Goal: Task Accomplishment & Management: Use online tool/utility

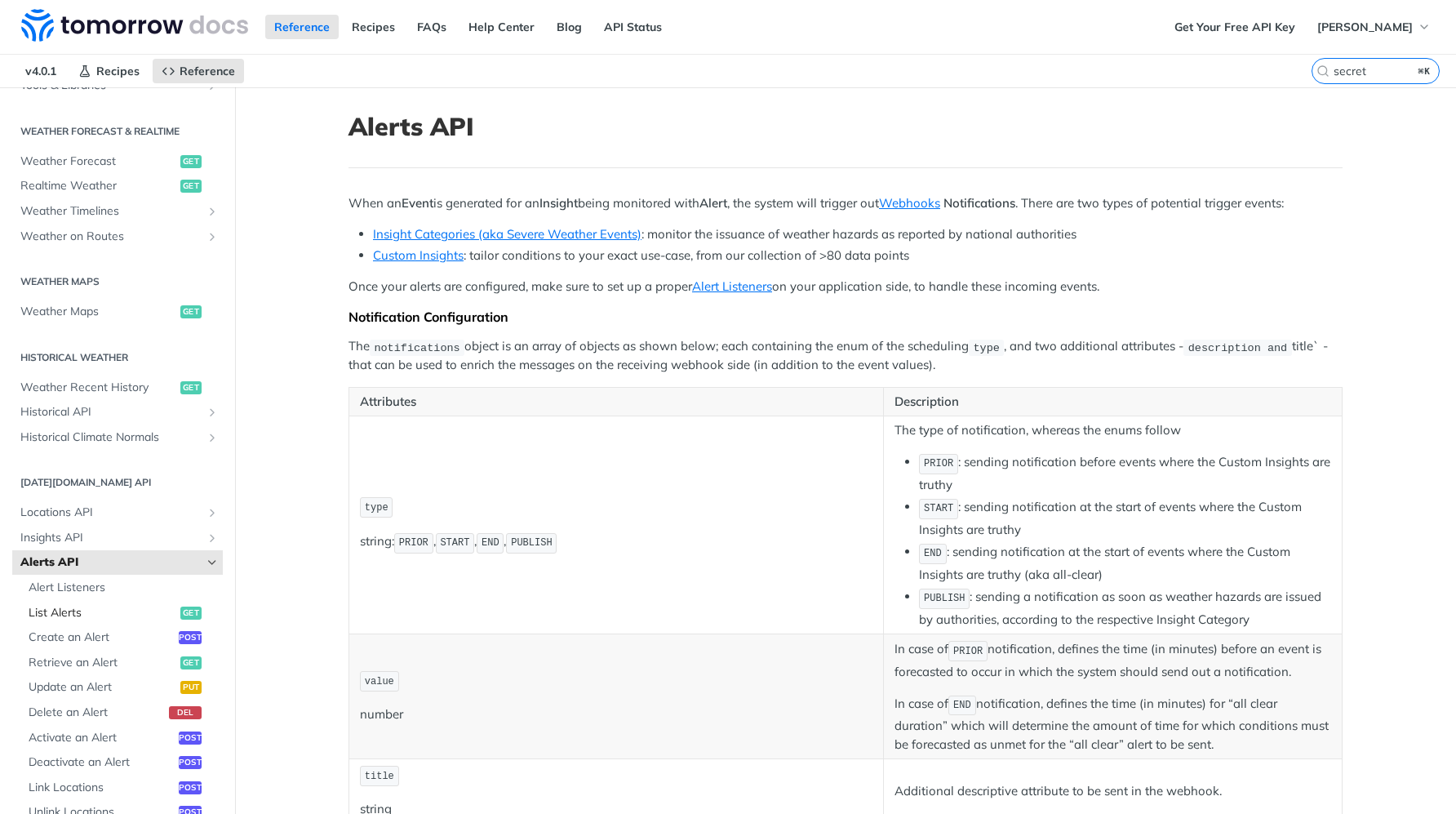
scroll to position [365, 0]
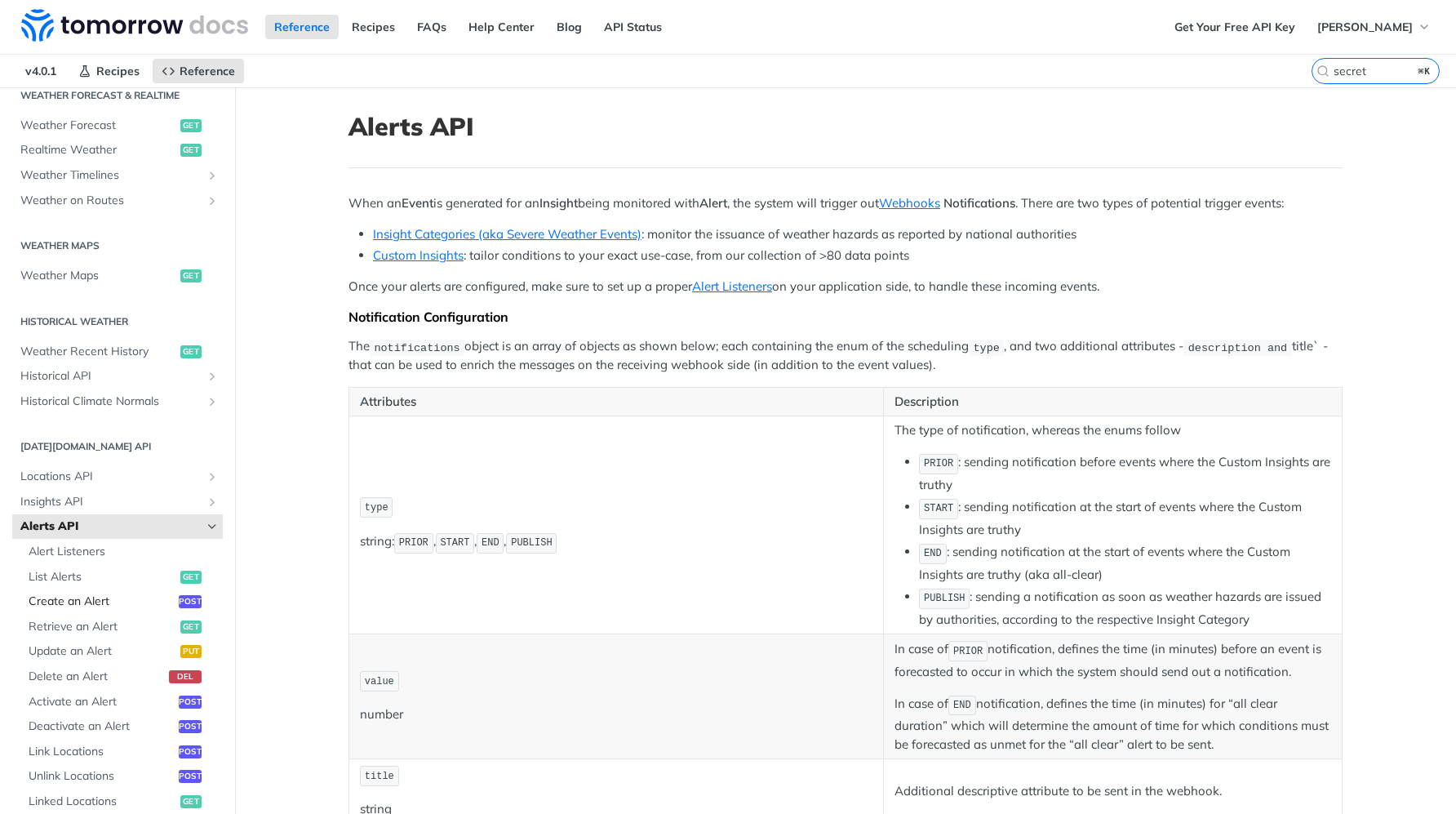
click at [83, 600] on span "Create an Alert" at bounding box center [101, 601] width 146 height 16
select select "true"
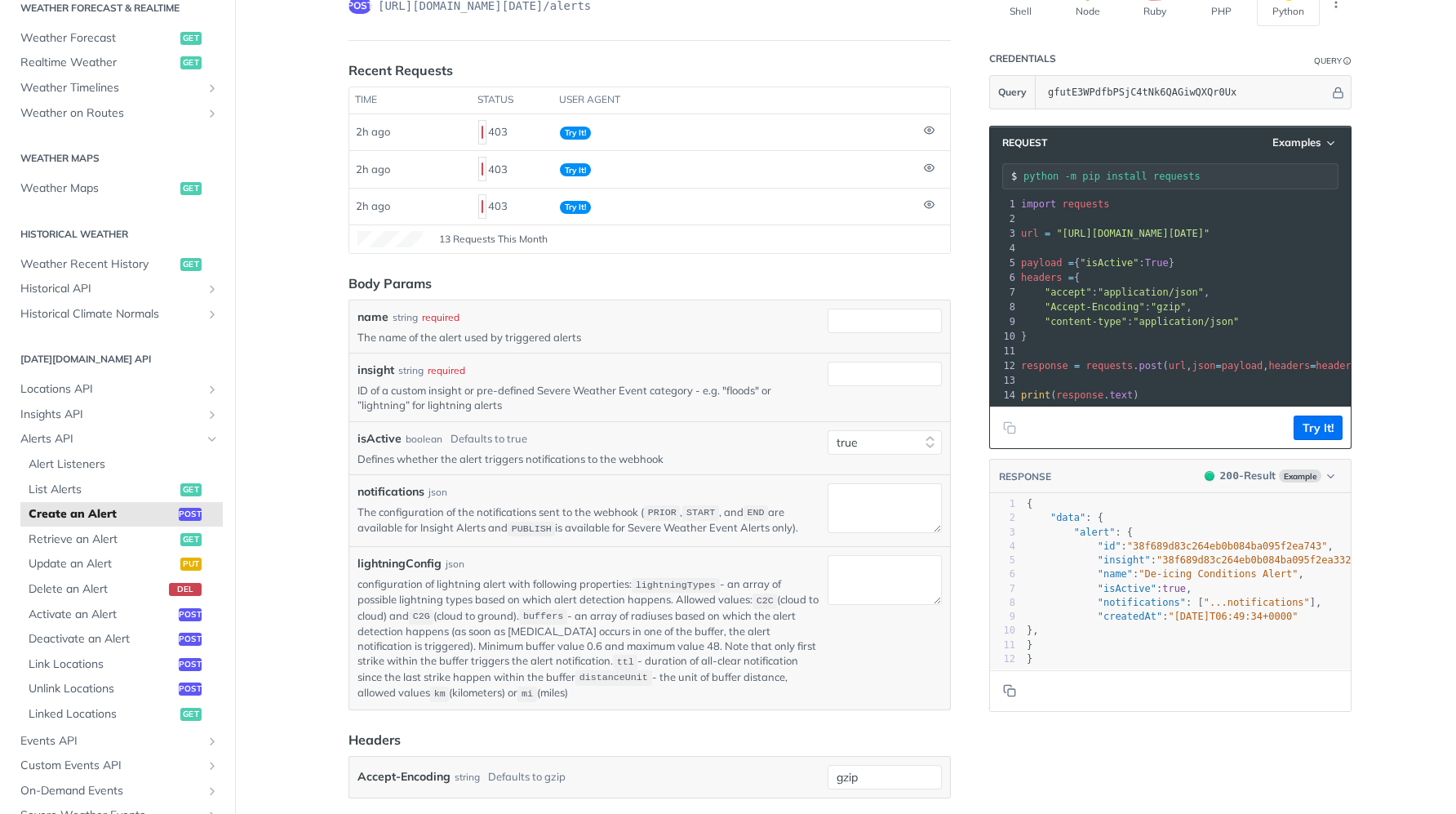
scroll to position [163, 0]
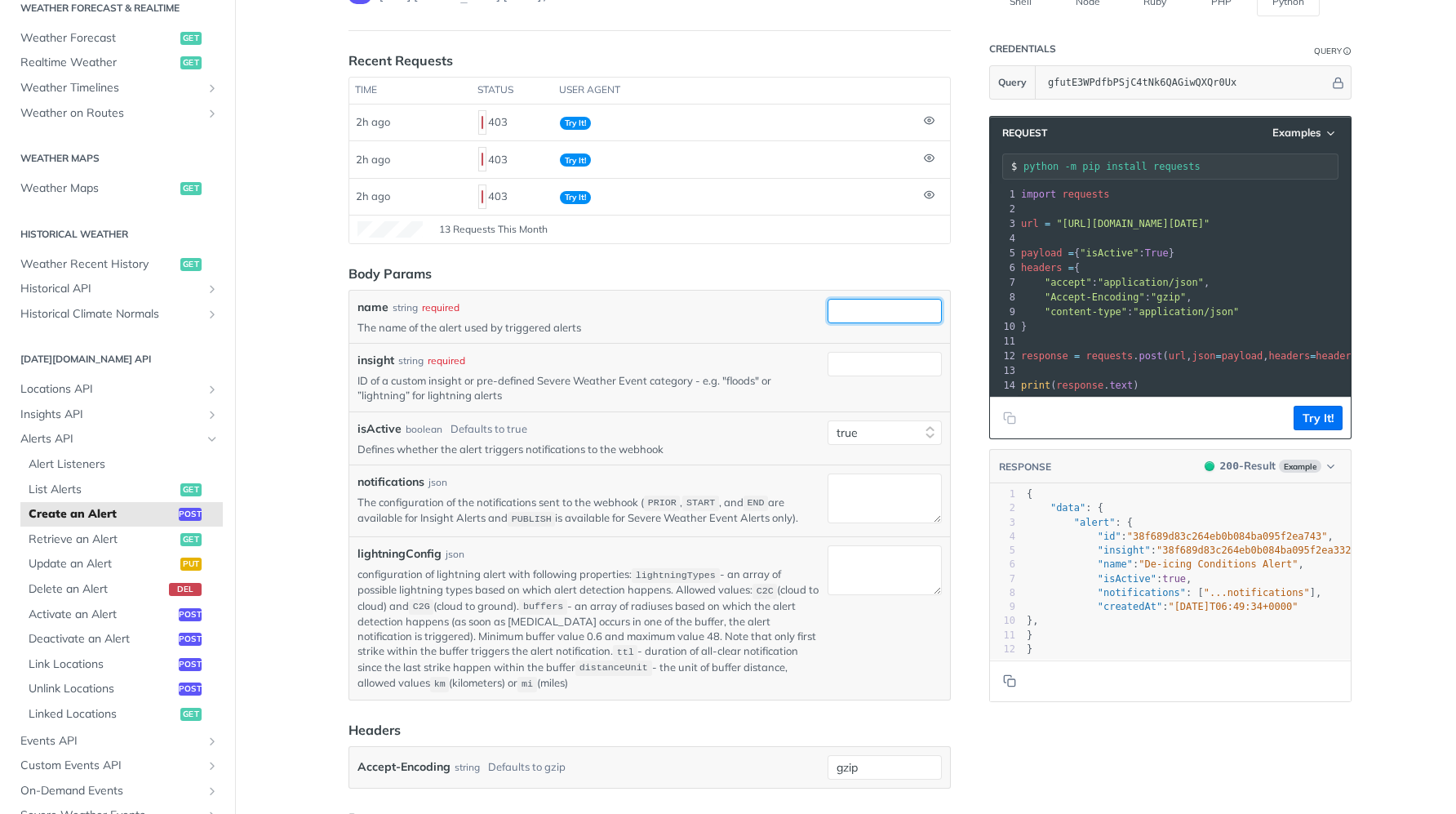
click at [882, 308] on input "name" at bounding box center [884, 310] width 114 height 24
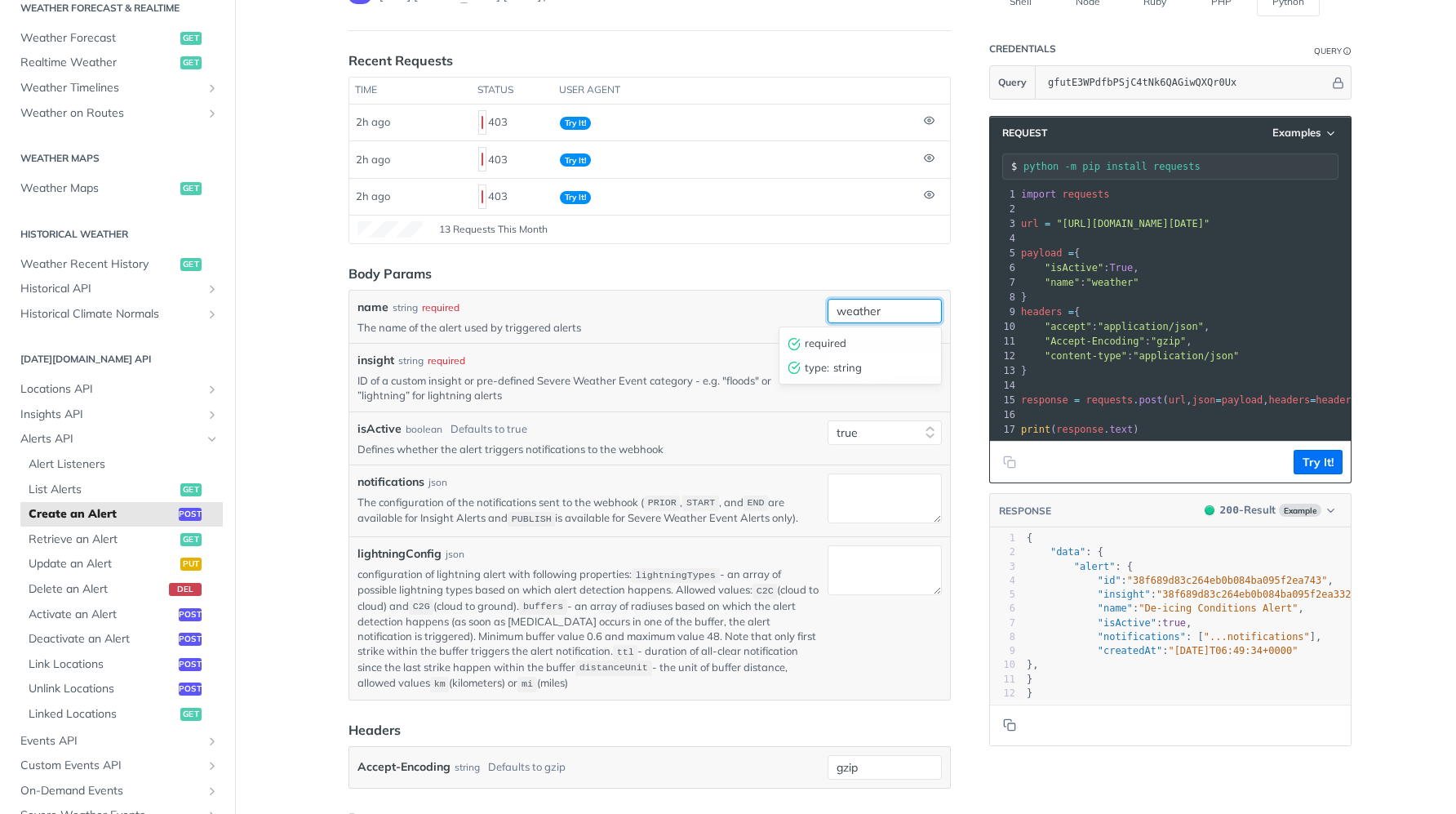
type input "weather"
click at [856, 267] on header "Body Params" at bounding box center [650, 273] width 602 height 19
click at [882, 365] on input "insight" at bounding box center [884, 363] width 114 height 24
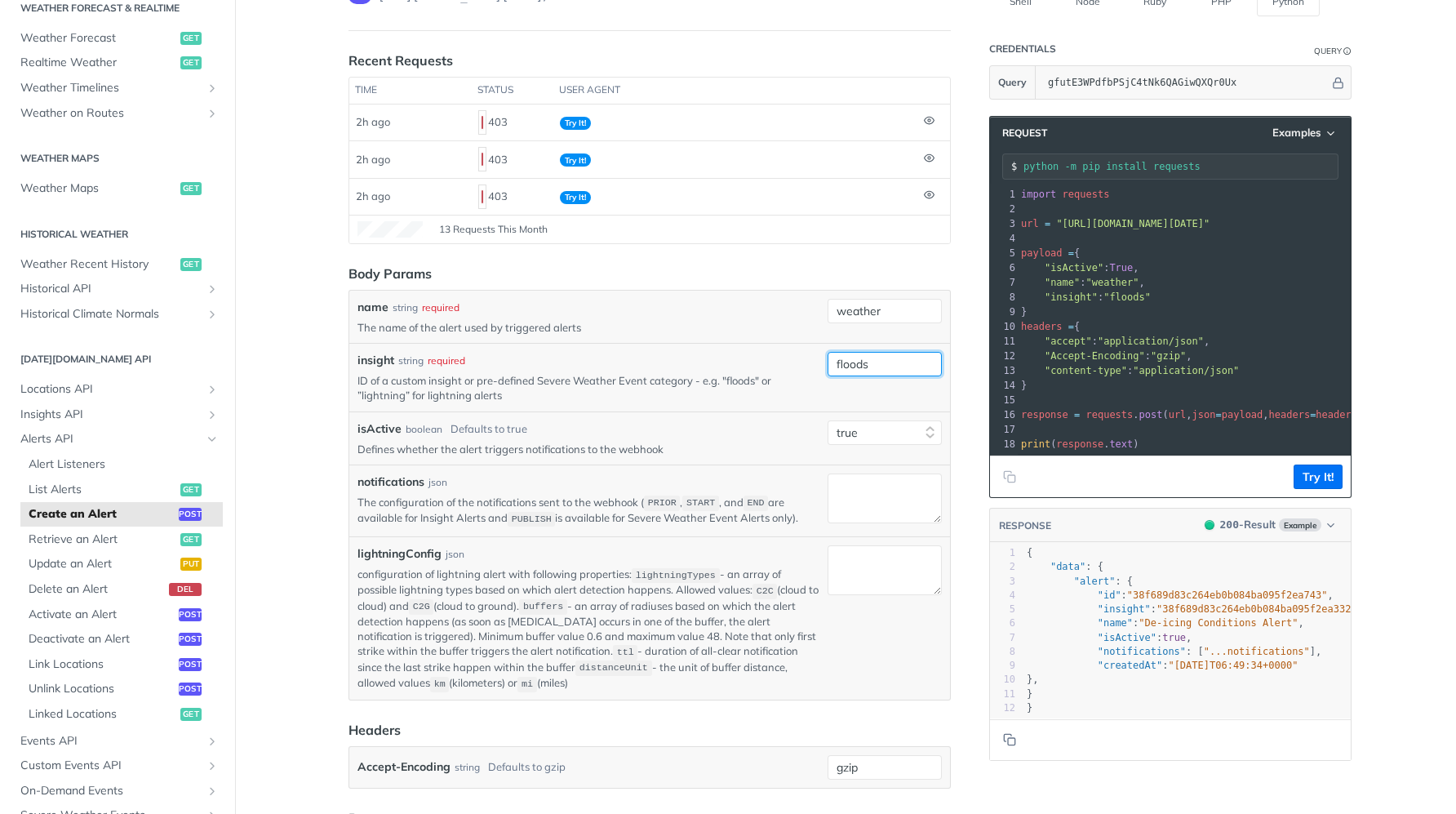
type input "floods"
click at [797, 261] on article "Create an Alert post https://api.tomorrow.io/v4 /alerts Recent Requests time st…" at bounding box center [650, 563] width 653 height 1279
click at [1315, 476] on button "Try It!" at bounding box center [1318, 476] width 49 height 24
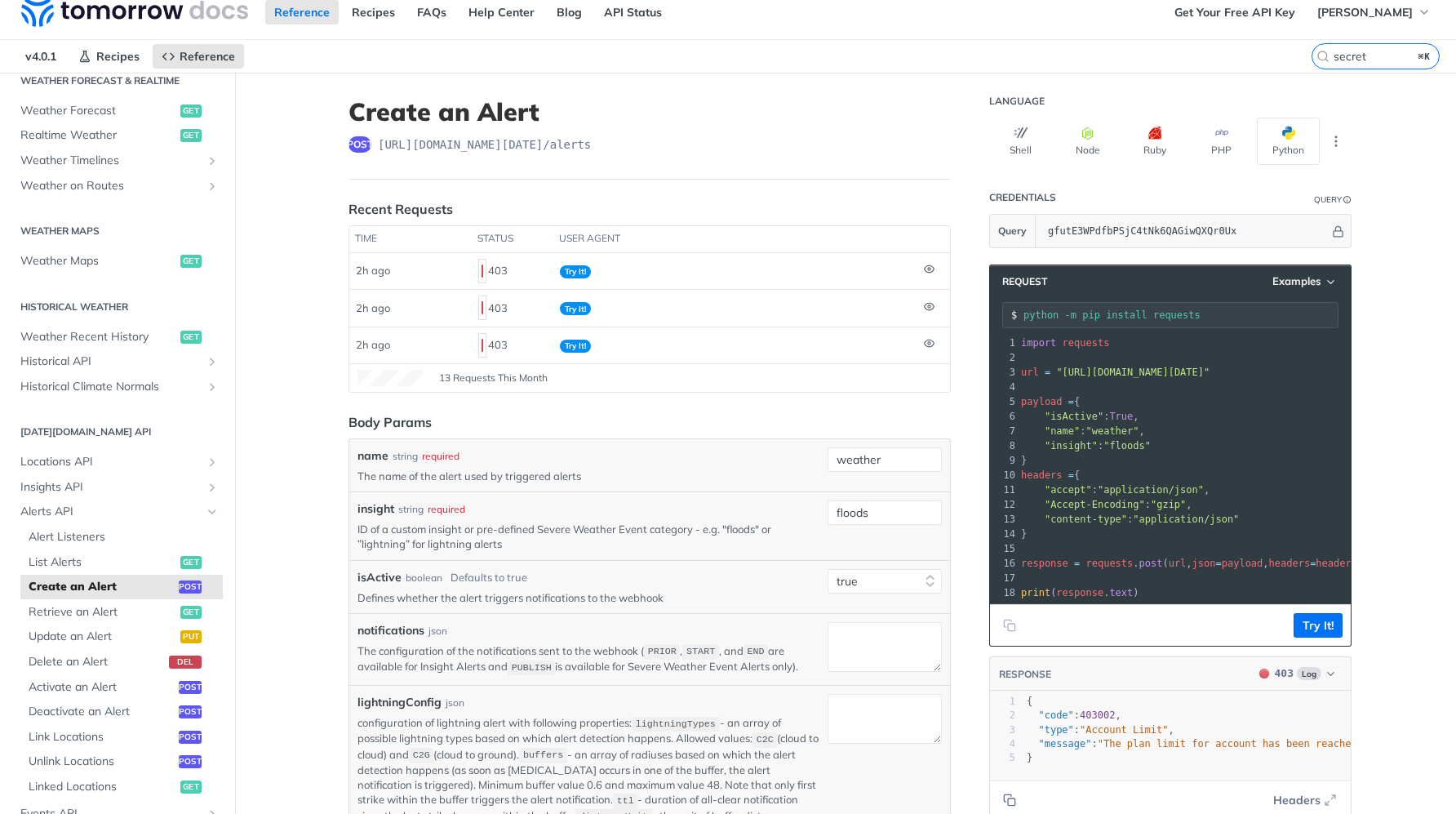
scroll to position [0, 0]
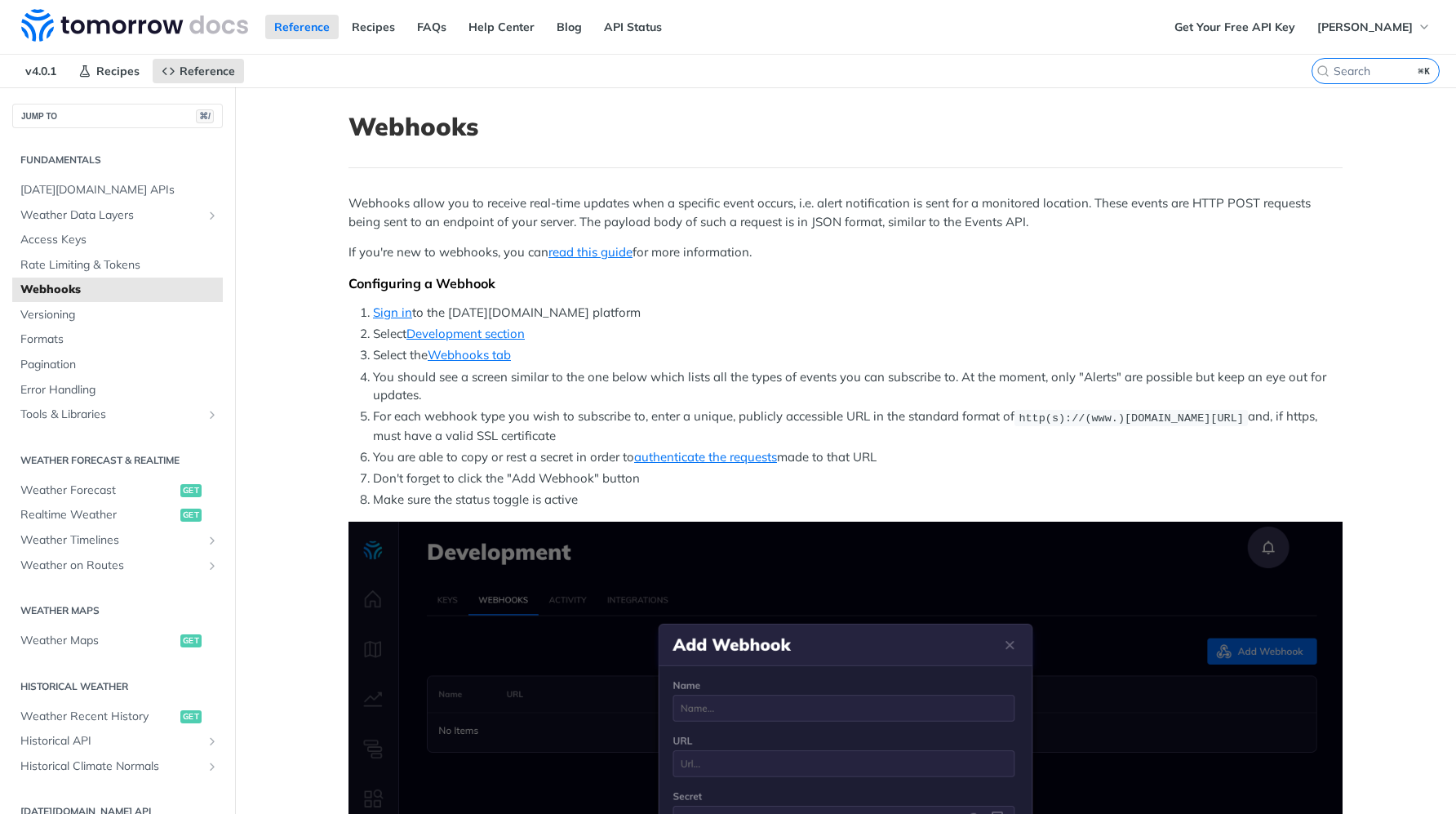
scroll to position [1, 0]
